Goal: Find specific page/section: Find specific page/section

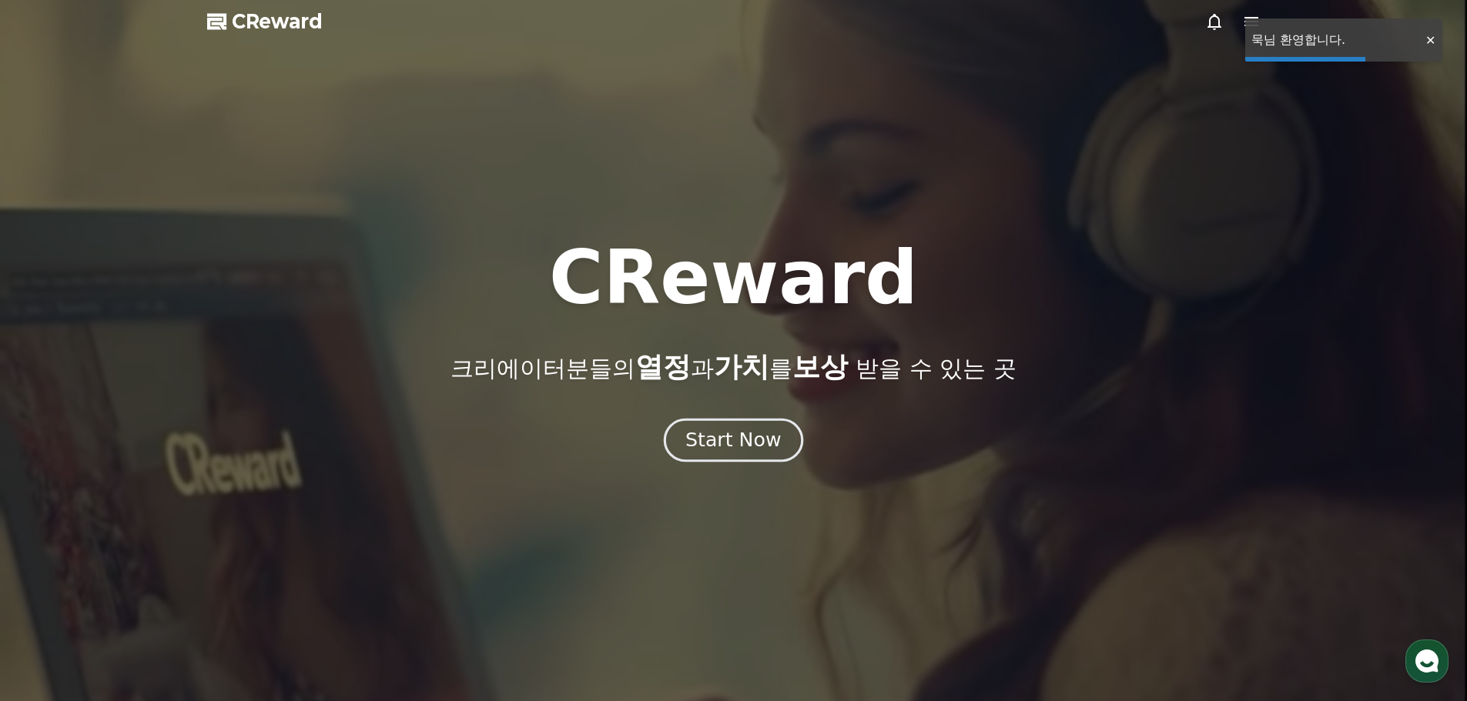
click at [742, 442] on div "Start Now" at bounding box center [732, 440] width 95 height 26
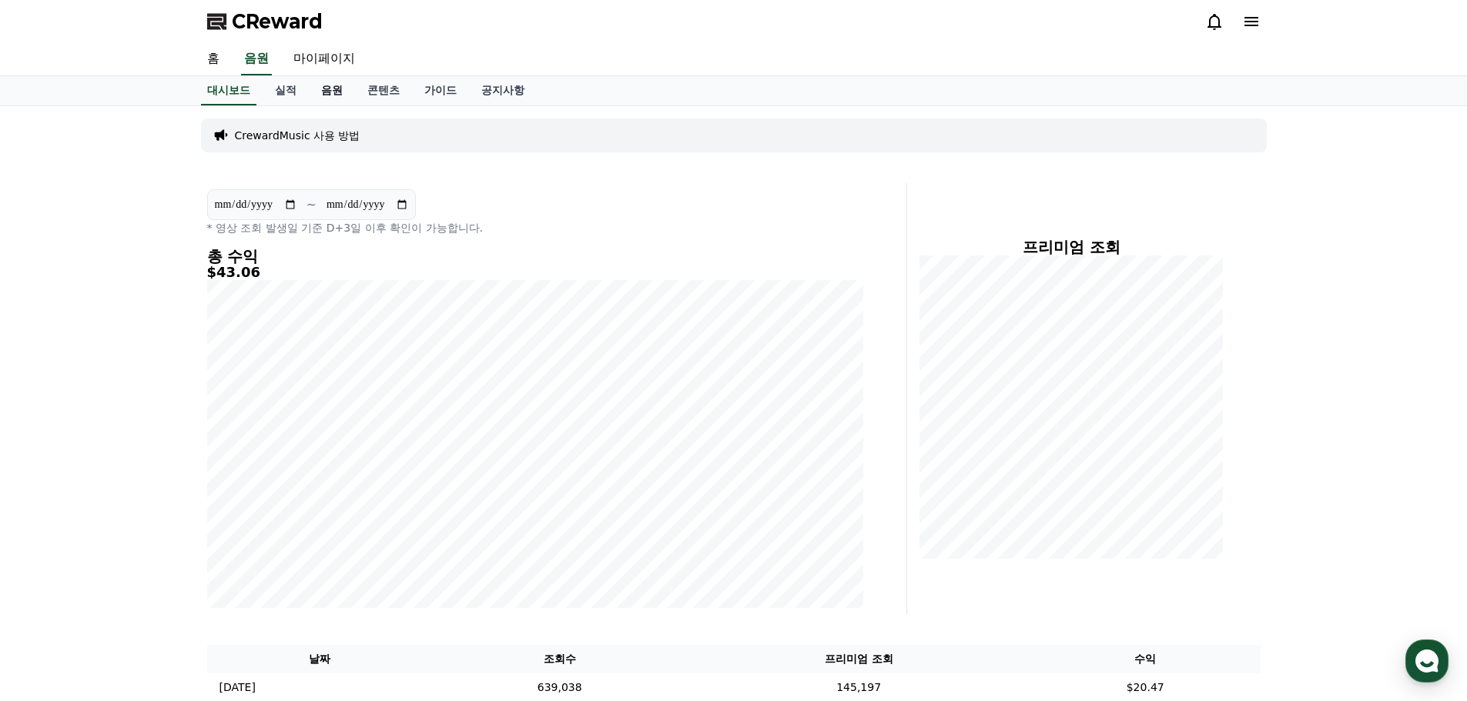
click at [330, 89] on link "음원" at bounding box center [332, 90] width 46 height 29
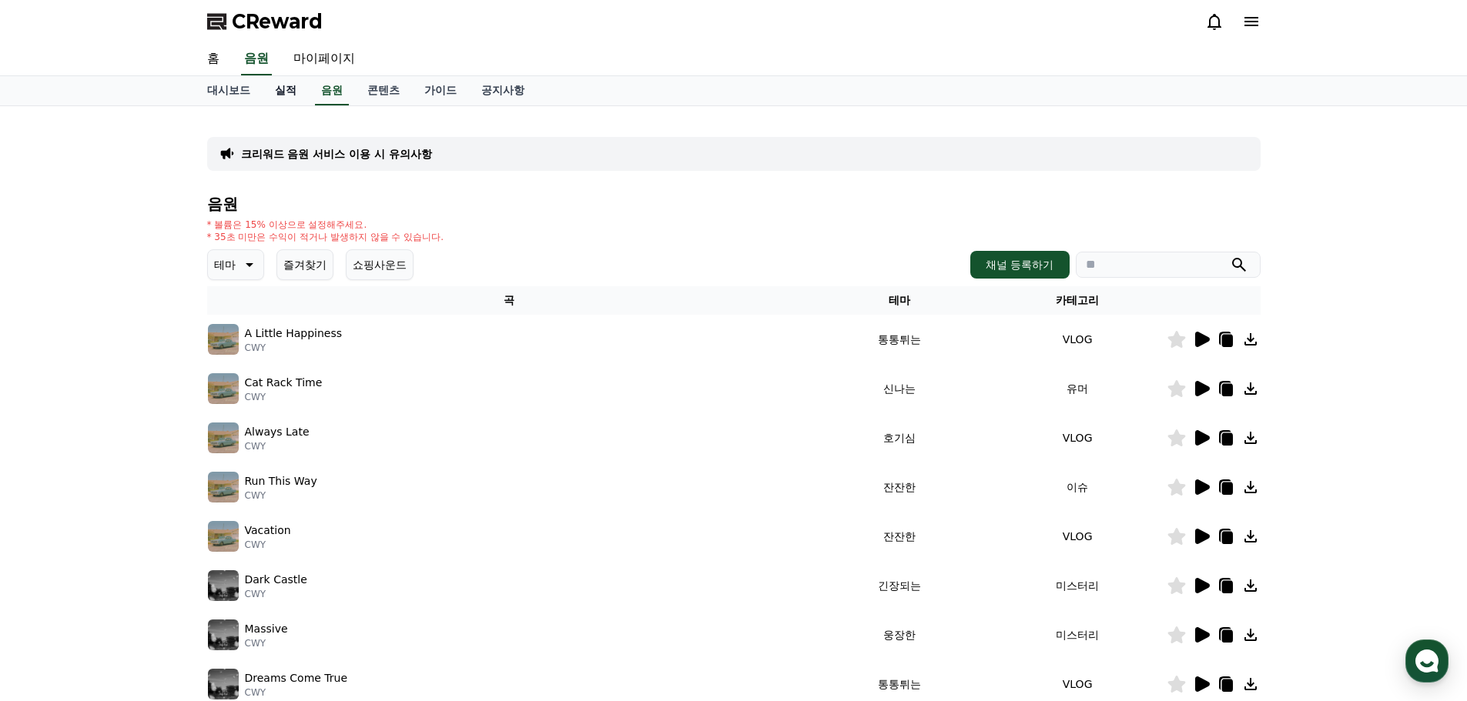
click at [290, 95] on link "실적" at bounding box center [286, 90] width 46 height 29
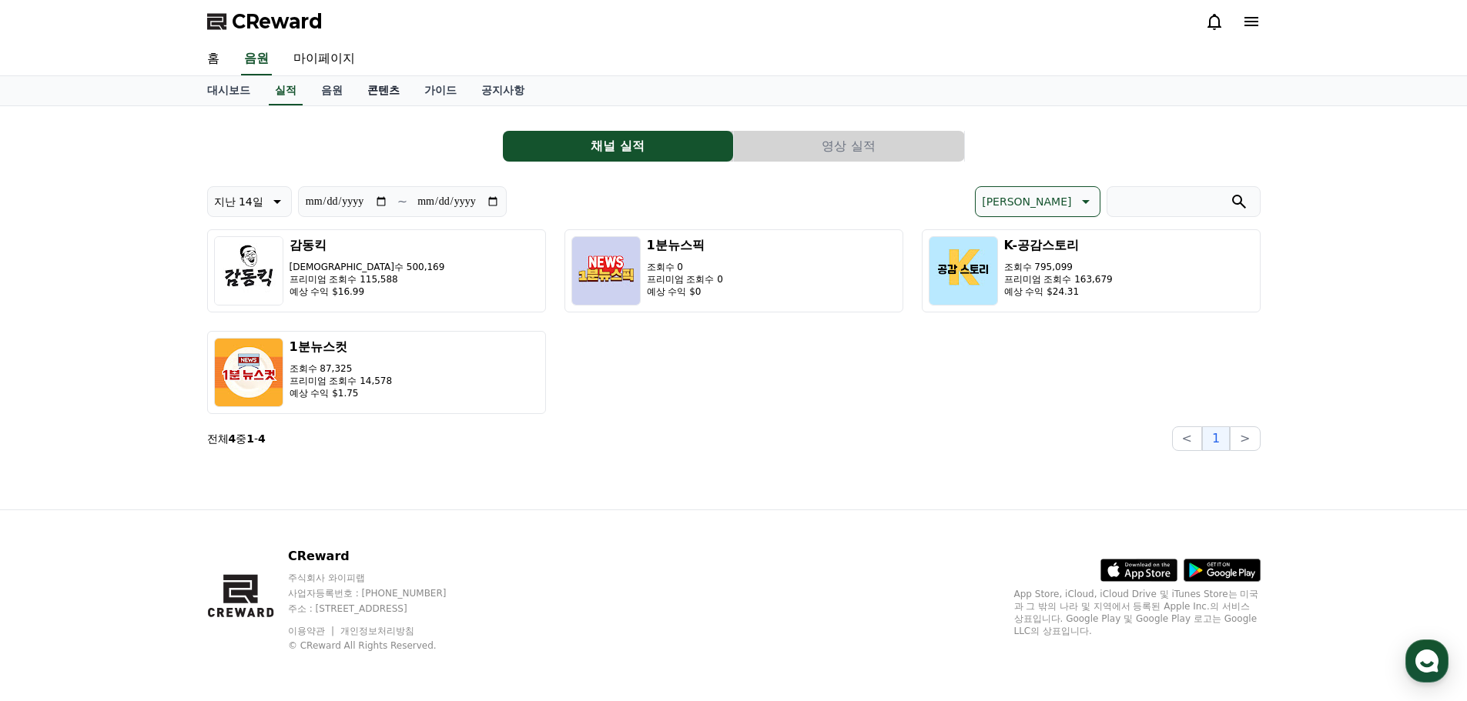
click at [385, 92] on link "콘텐츠" at bounding box center [383, 90] width 57 height 29
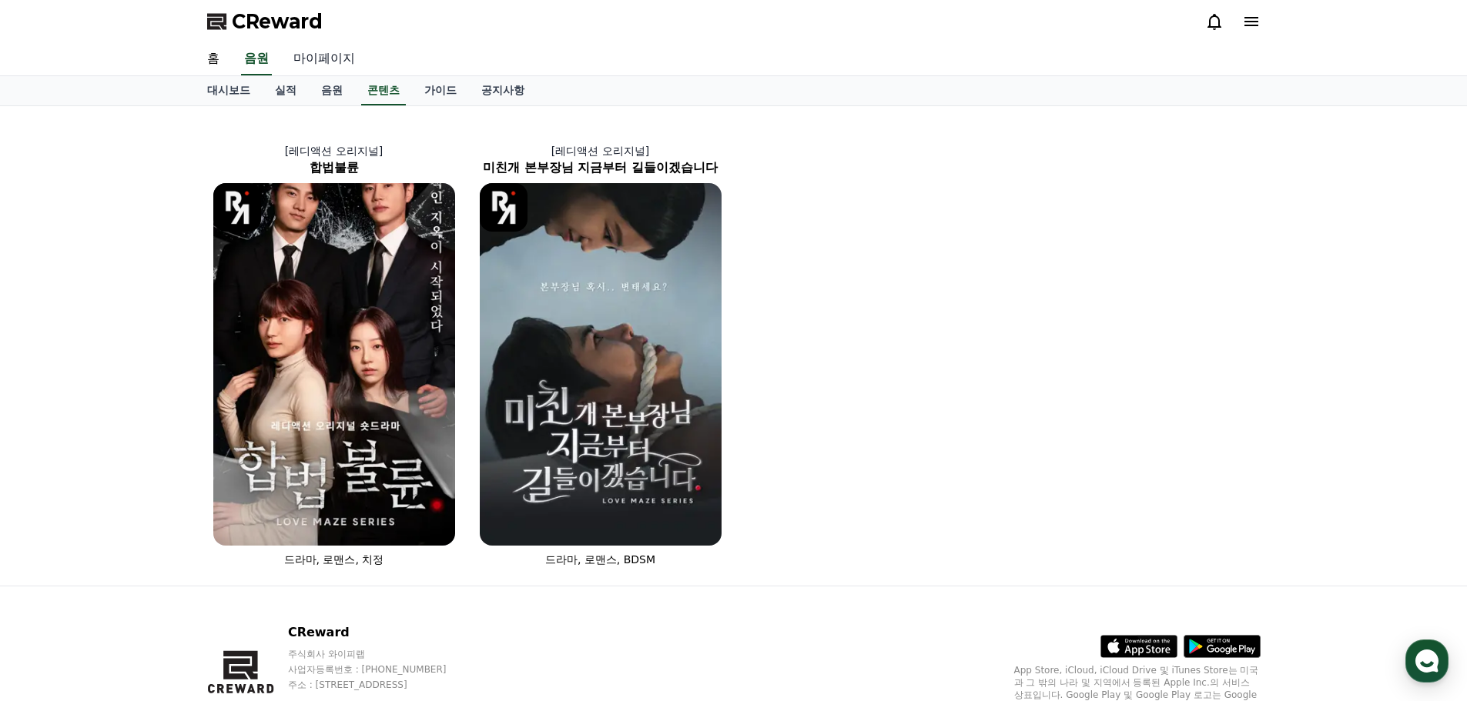
click at [320, 59] on link "마이페이지" at bounding box center [324, 59] width 86 height 32
select select "**********"
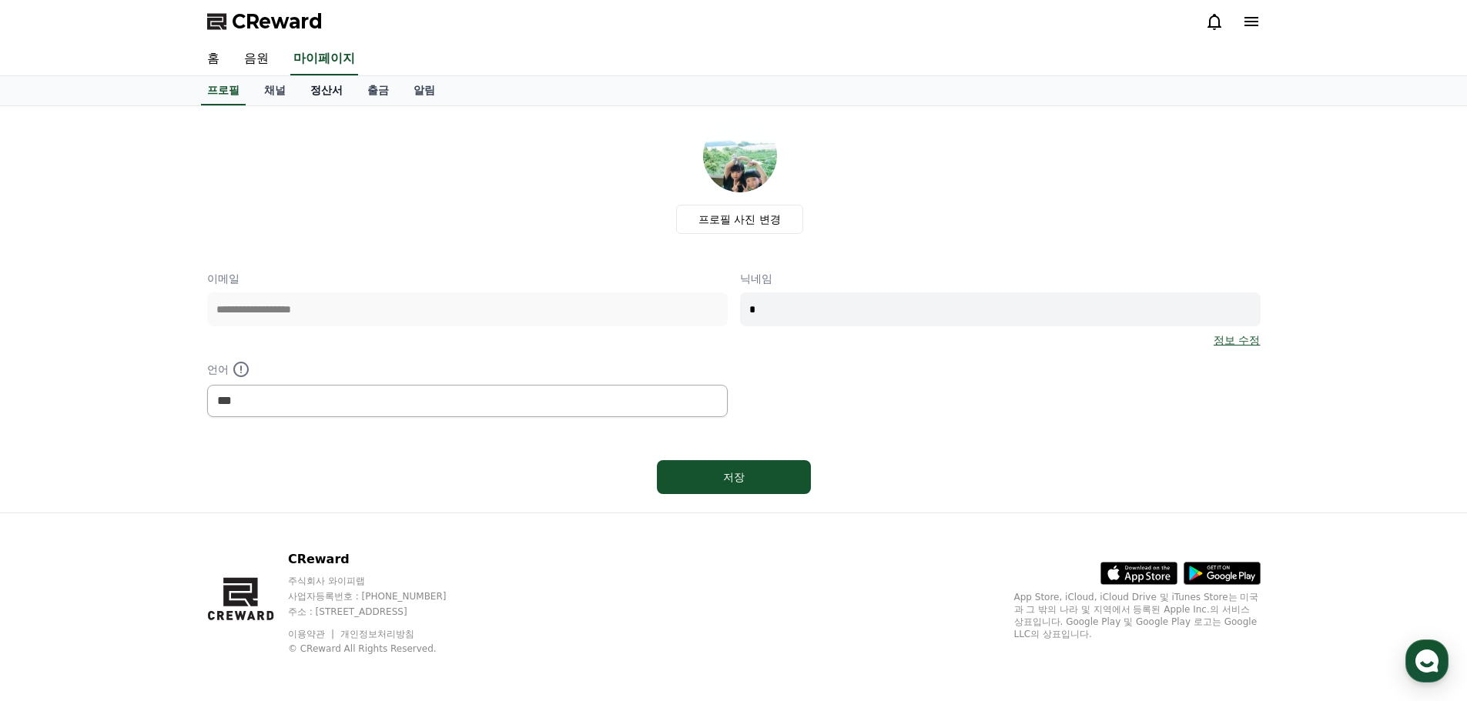
click at [323, 92] on link "정산서" at bounding box center [326, 90] width 57 height 29
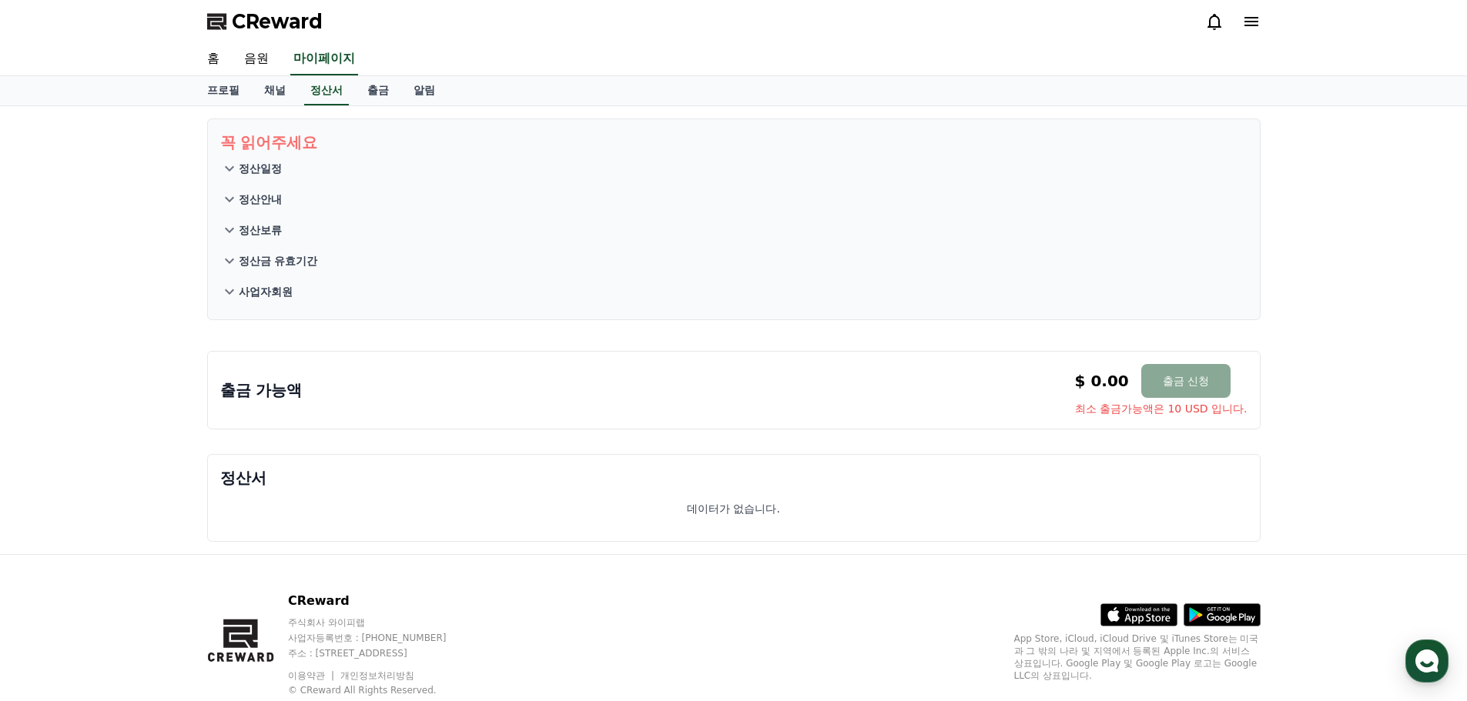
click at [270, 170] on p "정산일정" at bounding box center [260, 168] width 43 height 15
